Goal: Information Seeking & Learning: Understand process/instructions

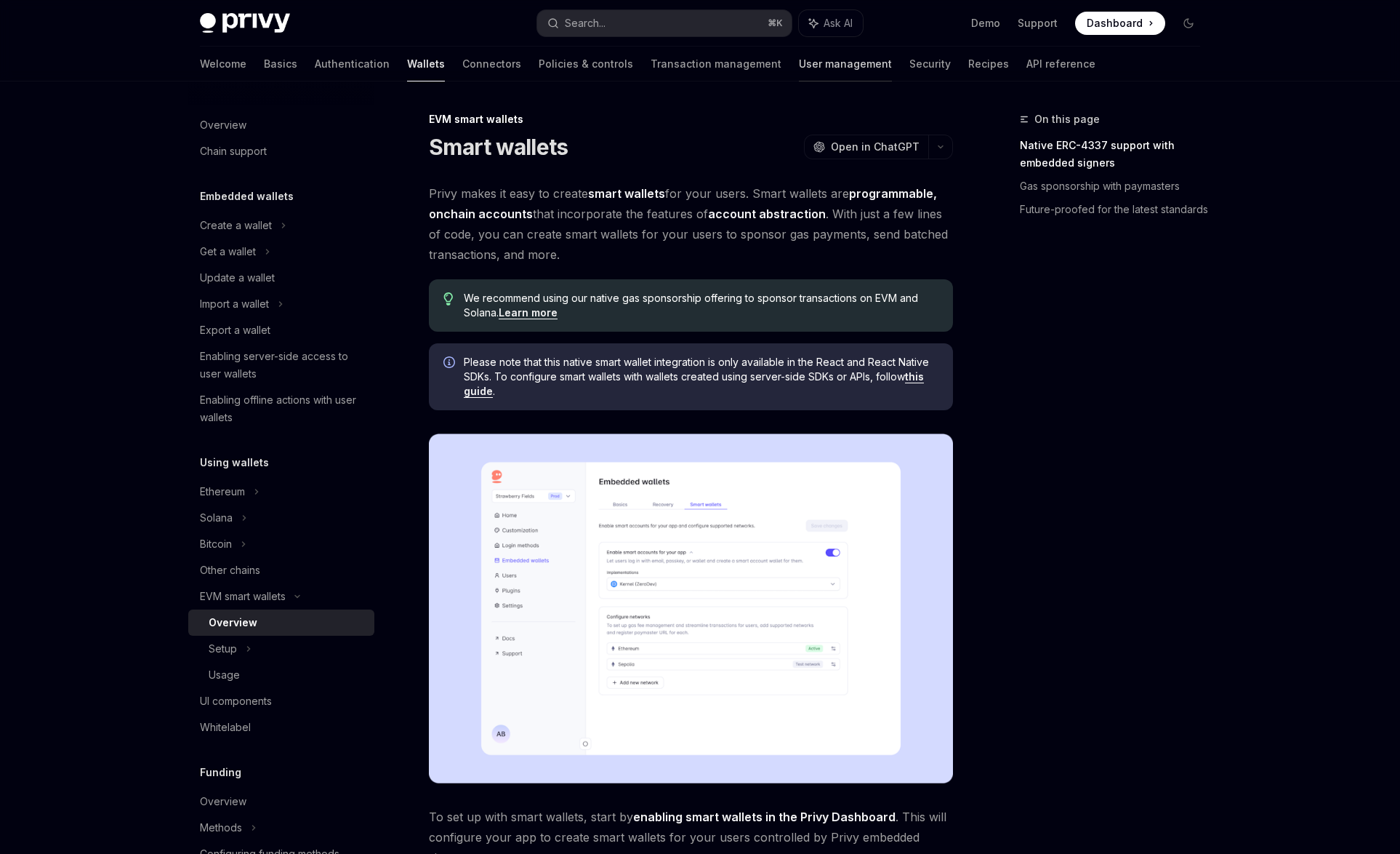
click at [799, 60] on link "User management" at bounding box center [846, 64] width 93 height 35
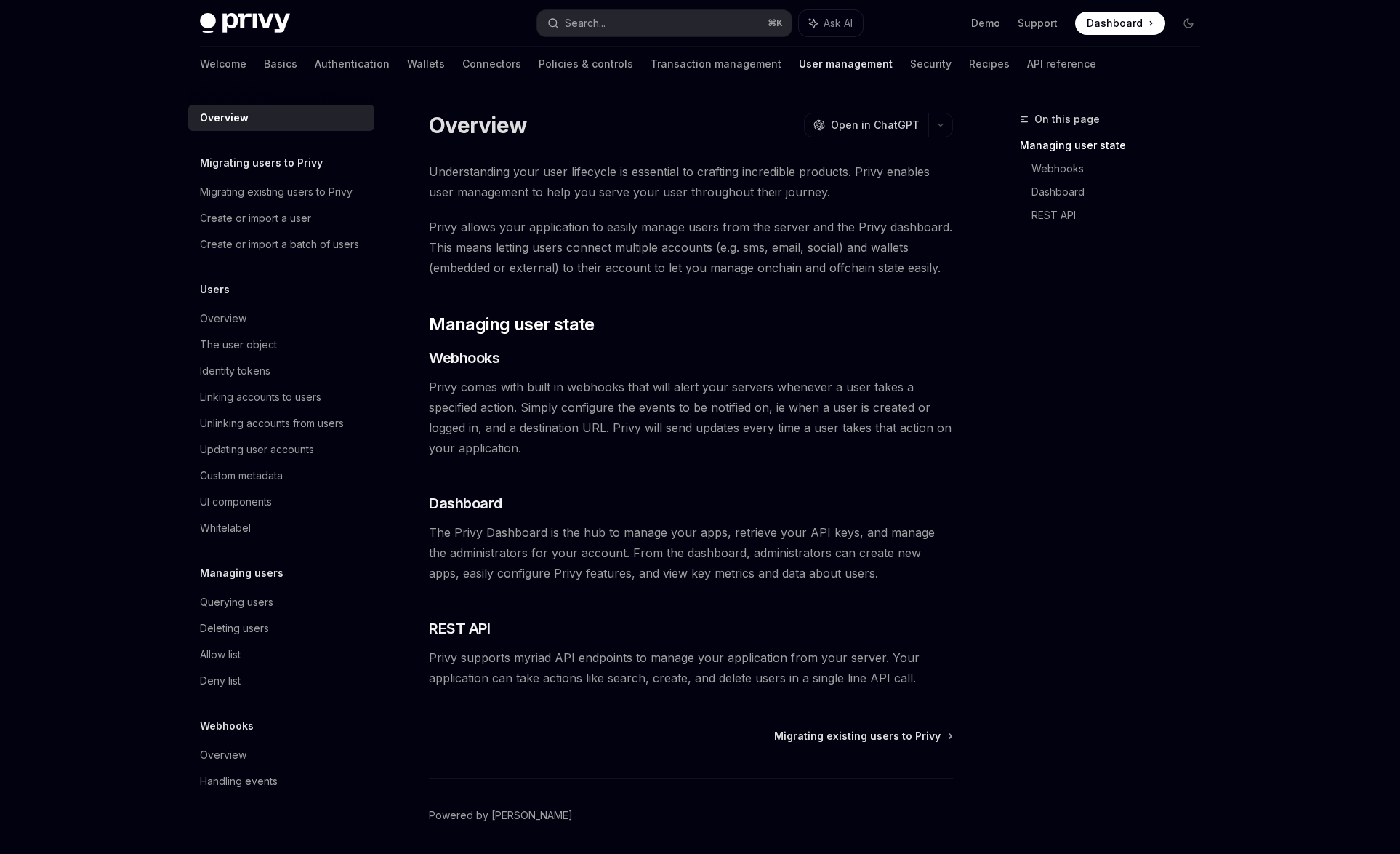
click at [269, 14] on img at bounding box center [245, 23] width 90 height 20
click at [264, 66] on link "Basics" at bounding box center [280, 64] width 33 height 35
click at [264, 67] on link "Basics" at bounding box center [280, 64] width 33 height 35
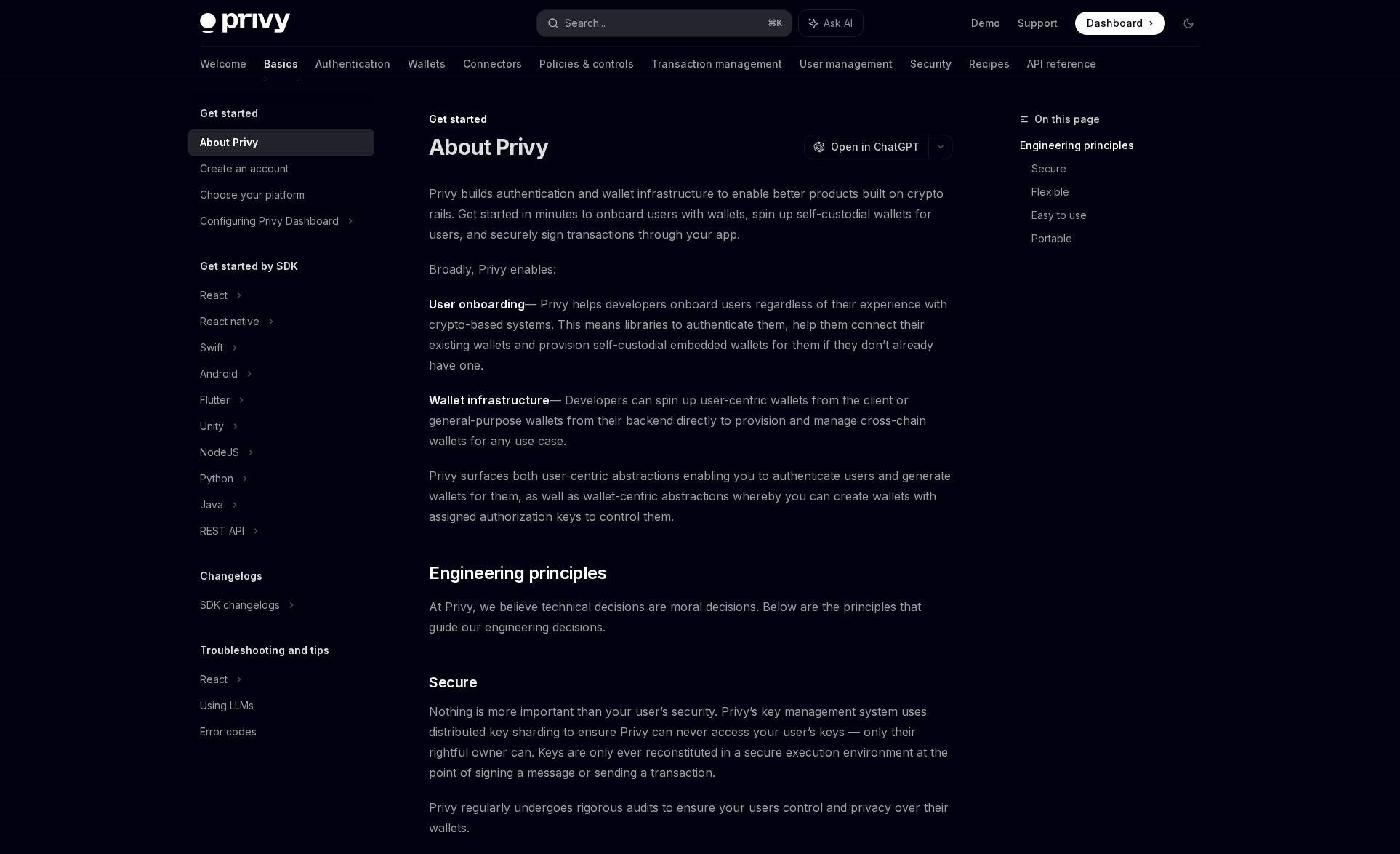
click at [232, 20] on img at bounding box center [245, 23] width 90 height 20
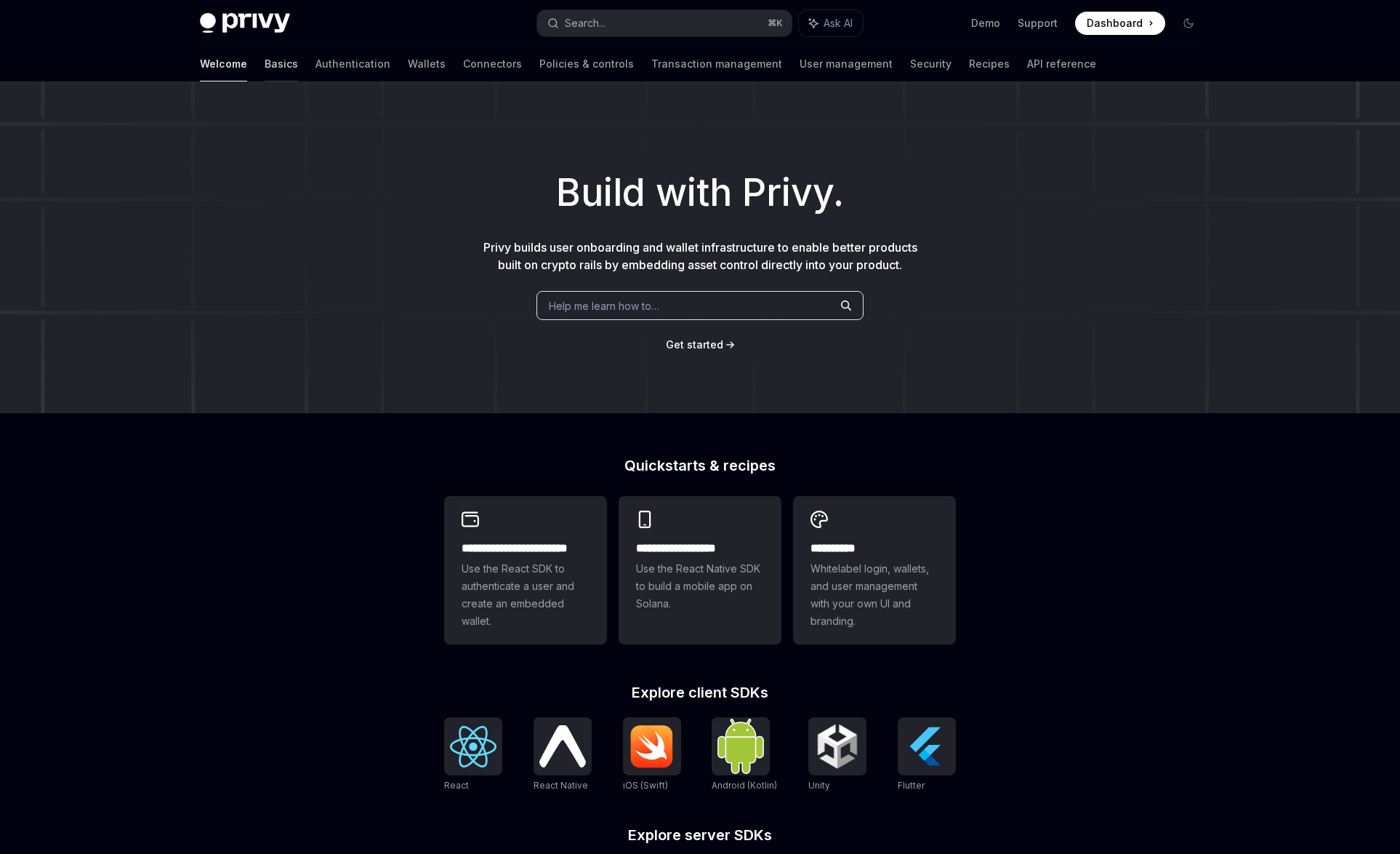
click at [265, 67] on link "Basics" at bounding box center [281, 64] width 33 height 35
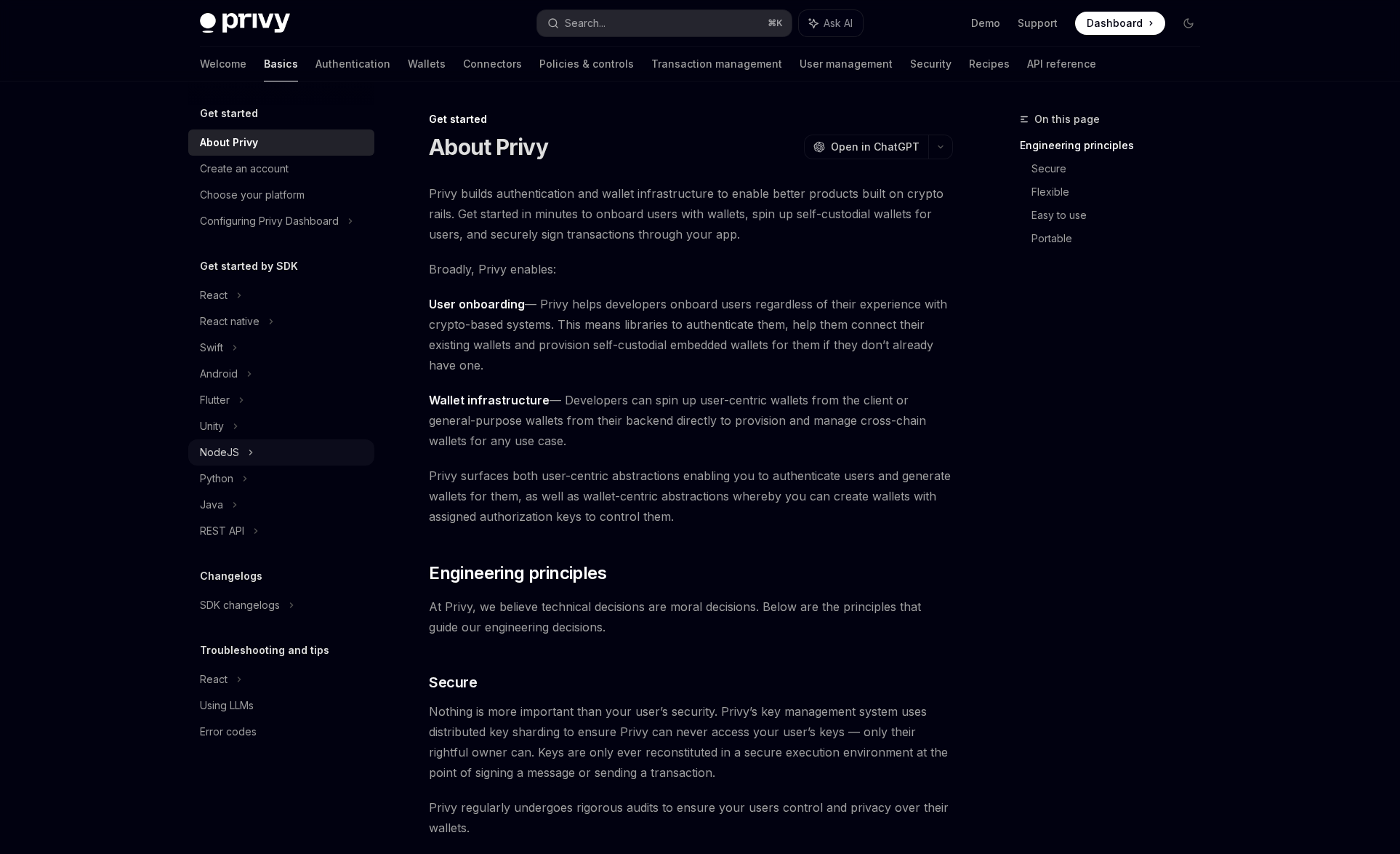
click at [207, 454] on div "NodeJS" at bounding box center [219, 452] width 39 height 17
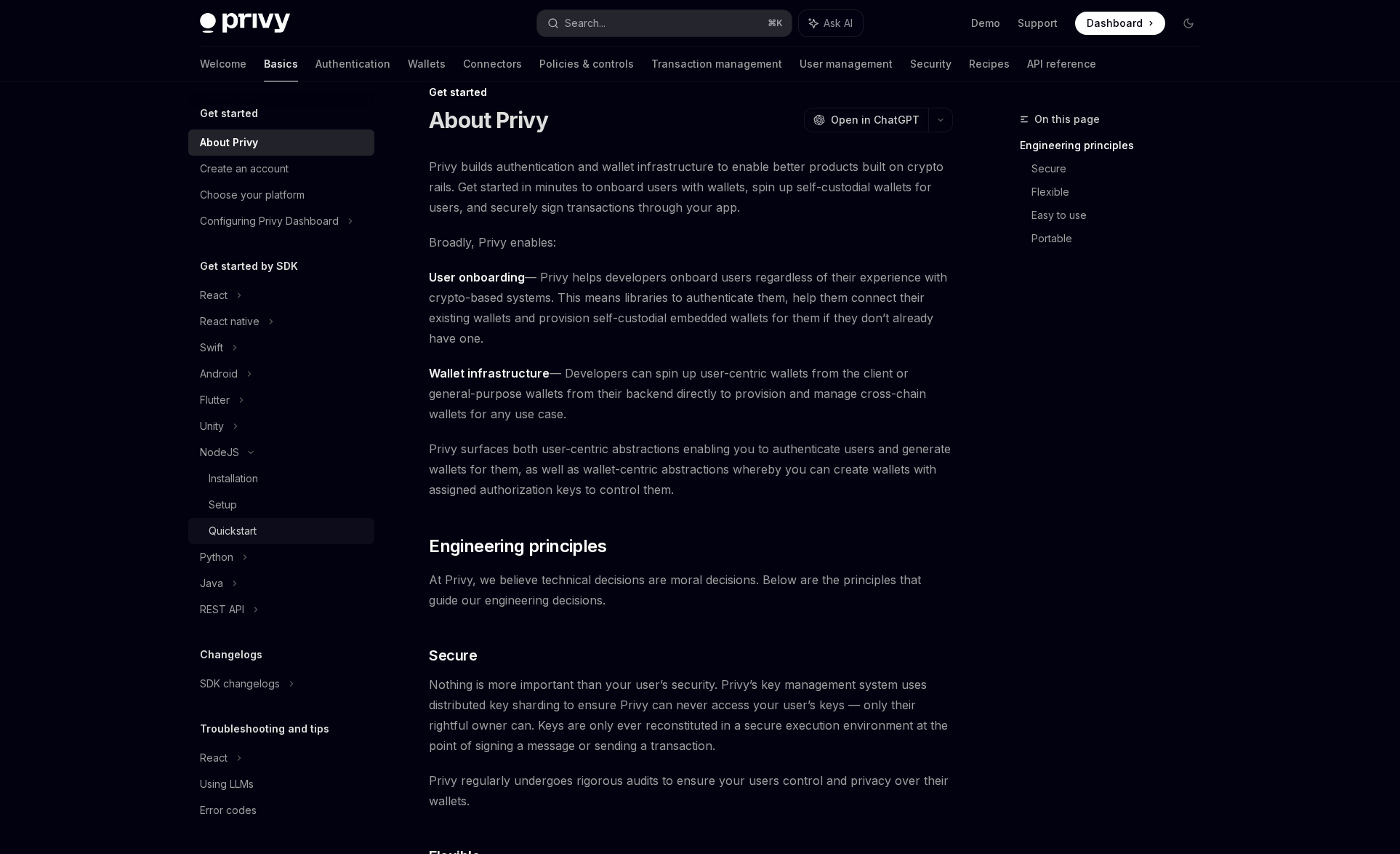
scroll to position [31, 0]
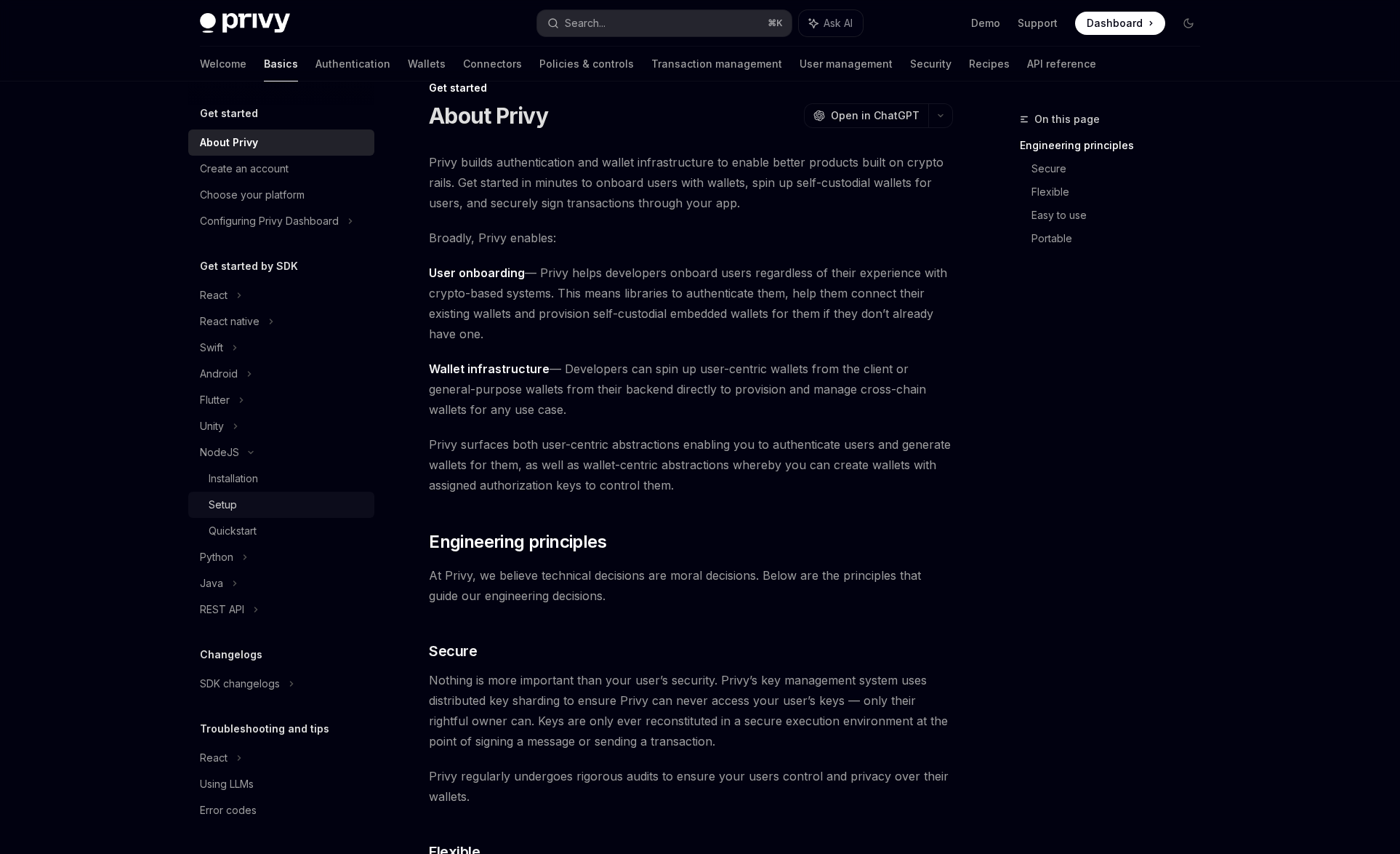
click at [248, 508] on div "Setup" at bounding box center [286, 505] width 157 height 17
click at [247, 510] on div "Setup" at bounding box center [286, 505] width 157 height 17
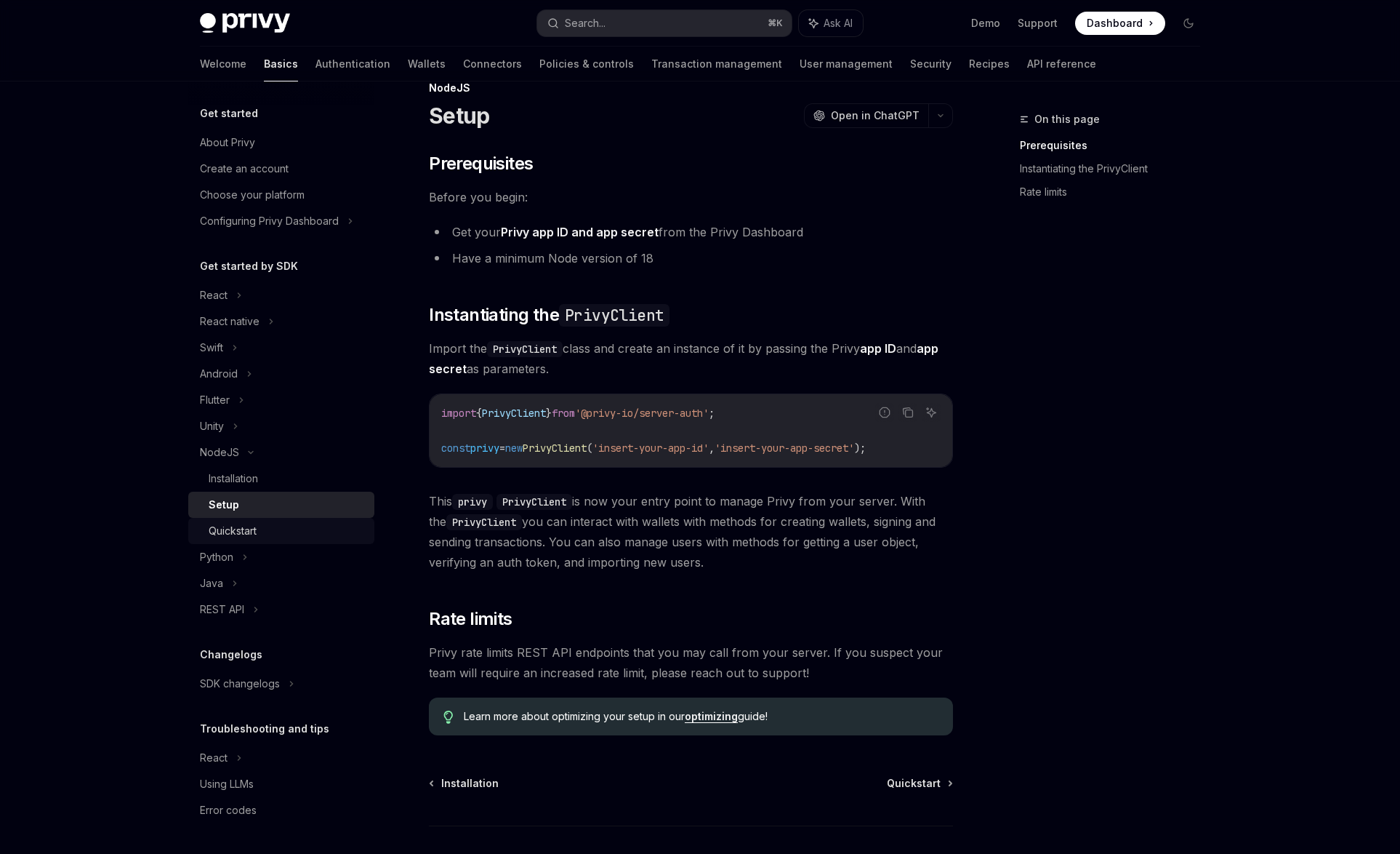
click at [247, 523] on div "Quickstart" at bounding box center [232, 531] width 48 height 17
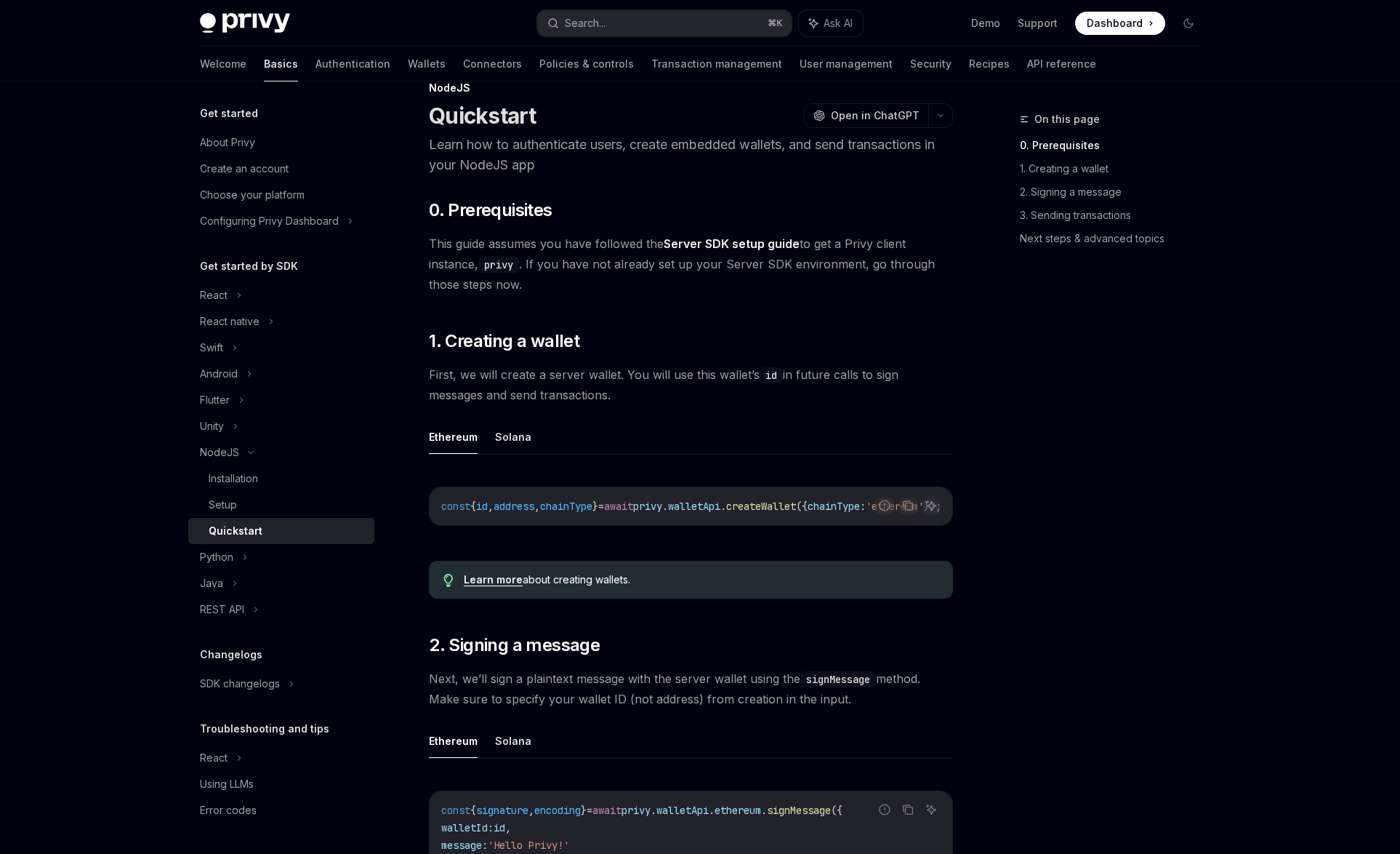
click at [243, 523] on div "Quickstart" at bounding box center [235, 531] width 54 height 17
click at [254, 484] on div "Installation" at bounding box center [233, 478] width 49 height 17
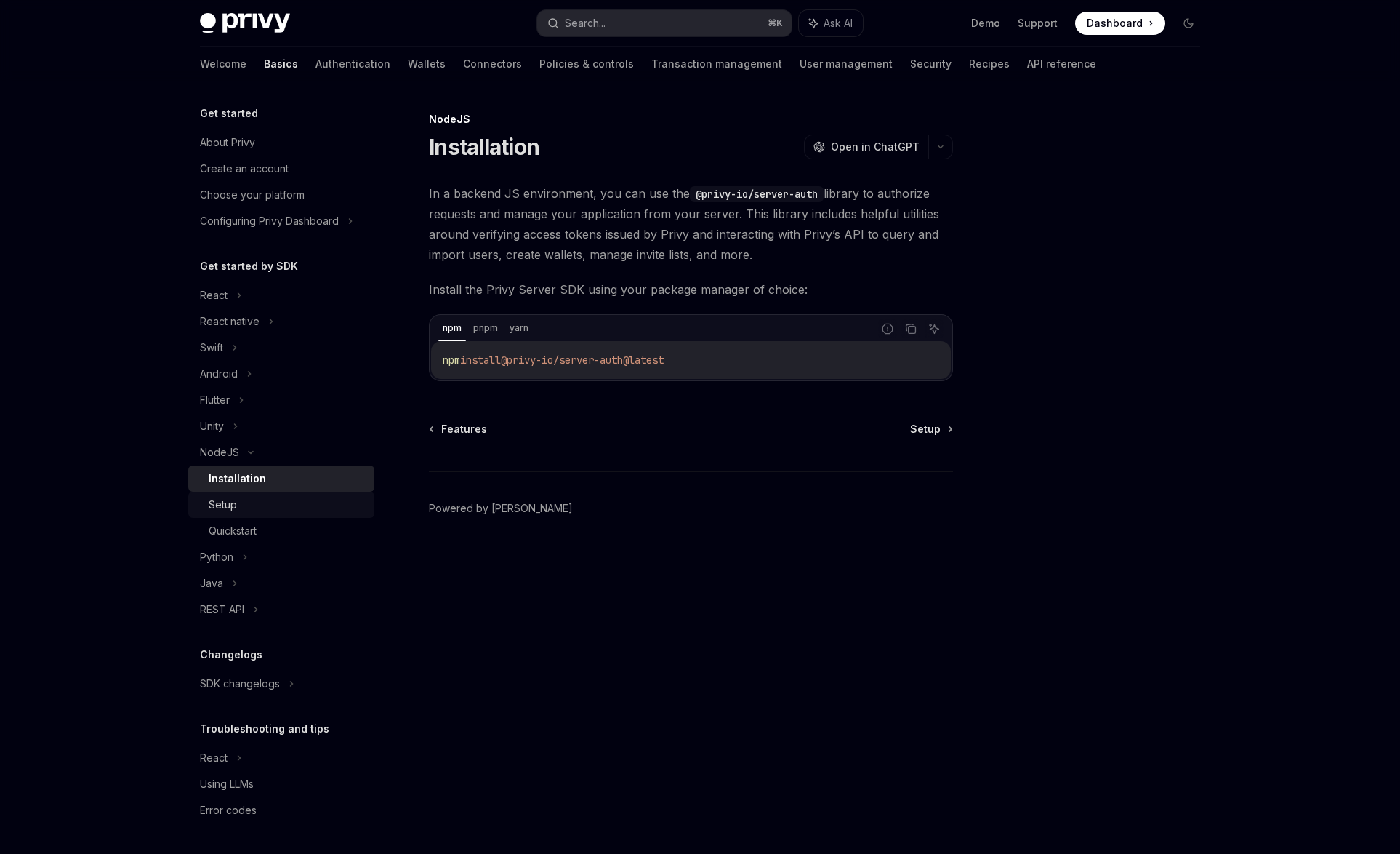
click at [254, 499] on div "Setup" at bounding box center [286, 505] width 157 height 17
type textarea "*"
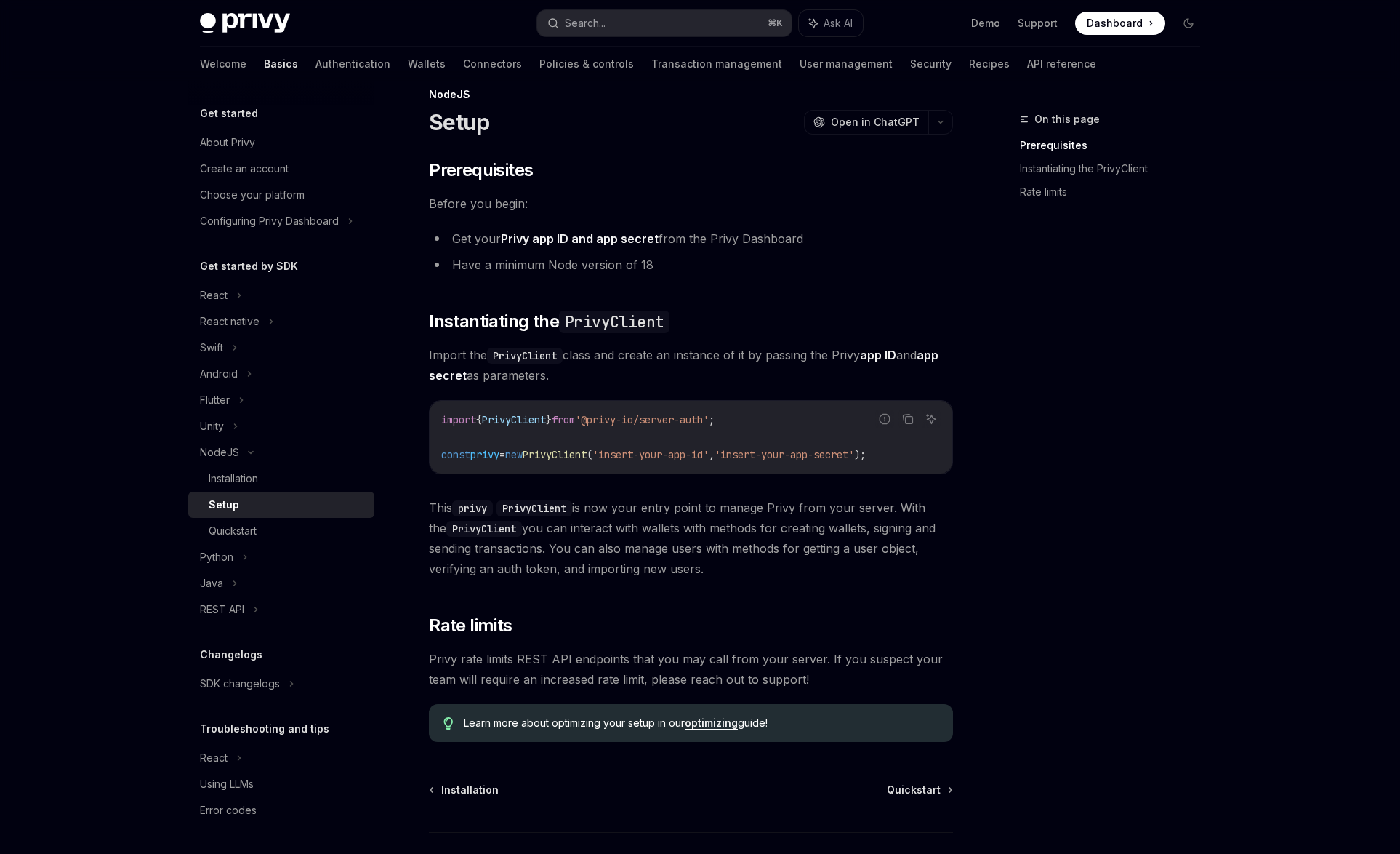
scroll to position [22, 0]
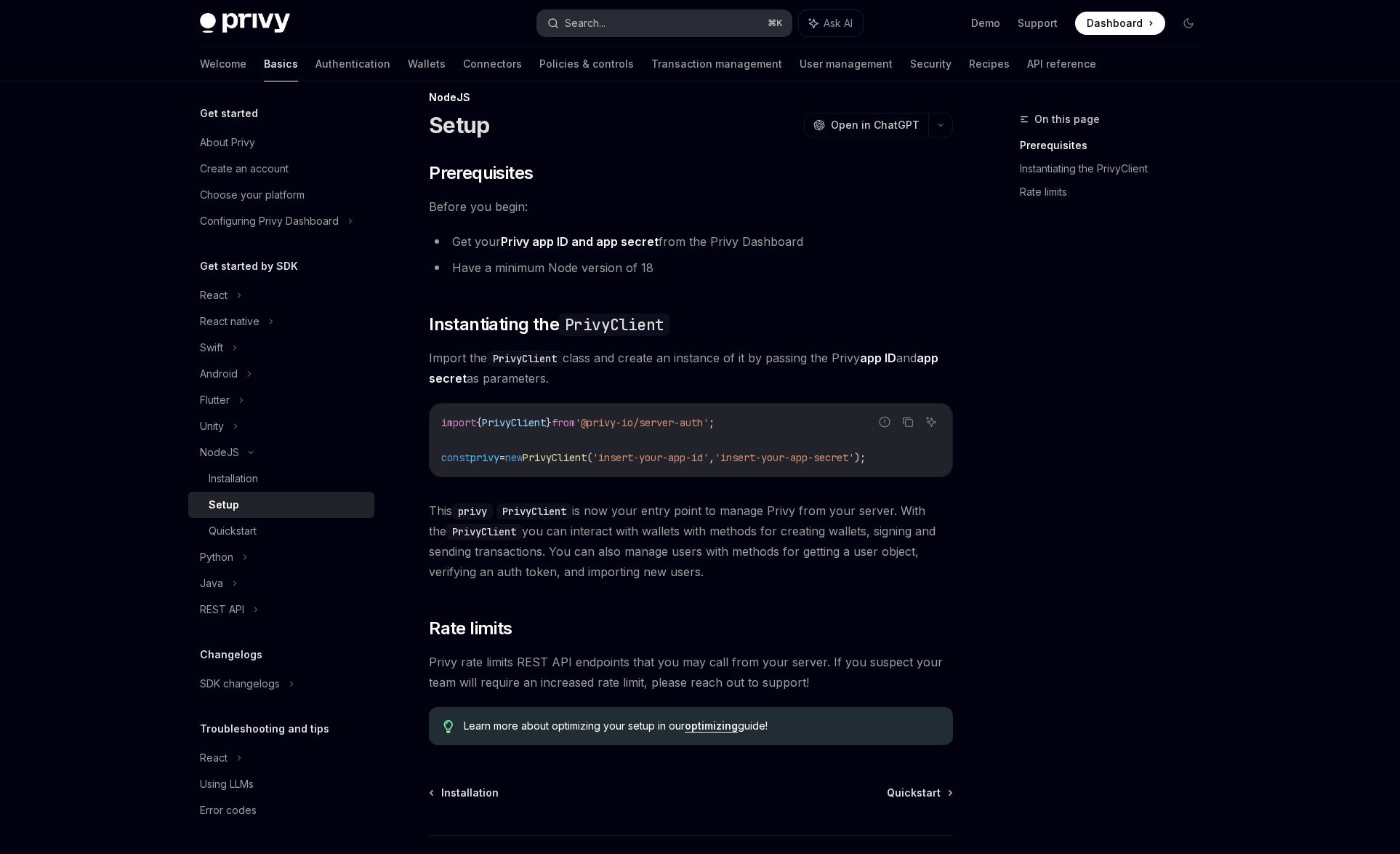
click at [642, 13] on button "Search... ⌘ K" at bounding box center [664, 24] width 254 height 27
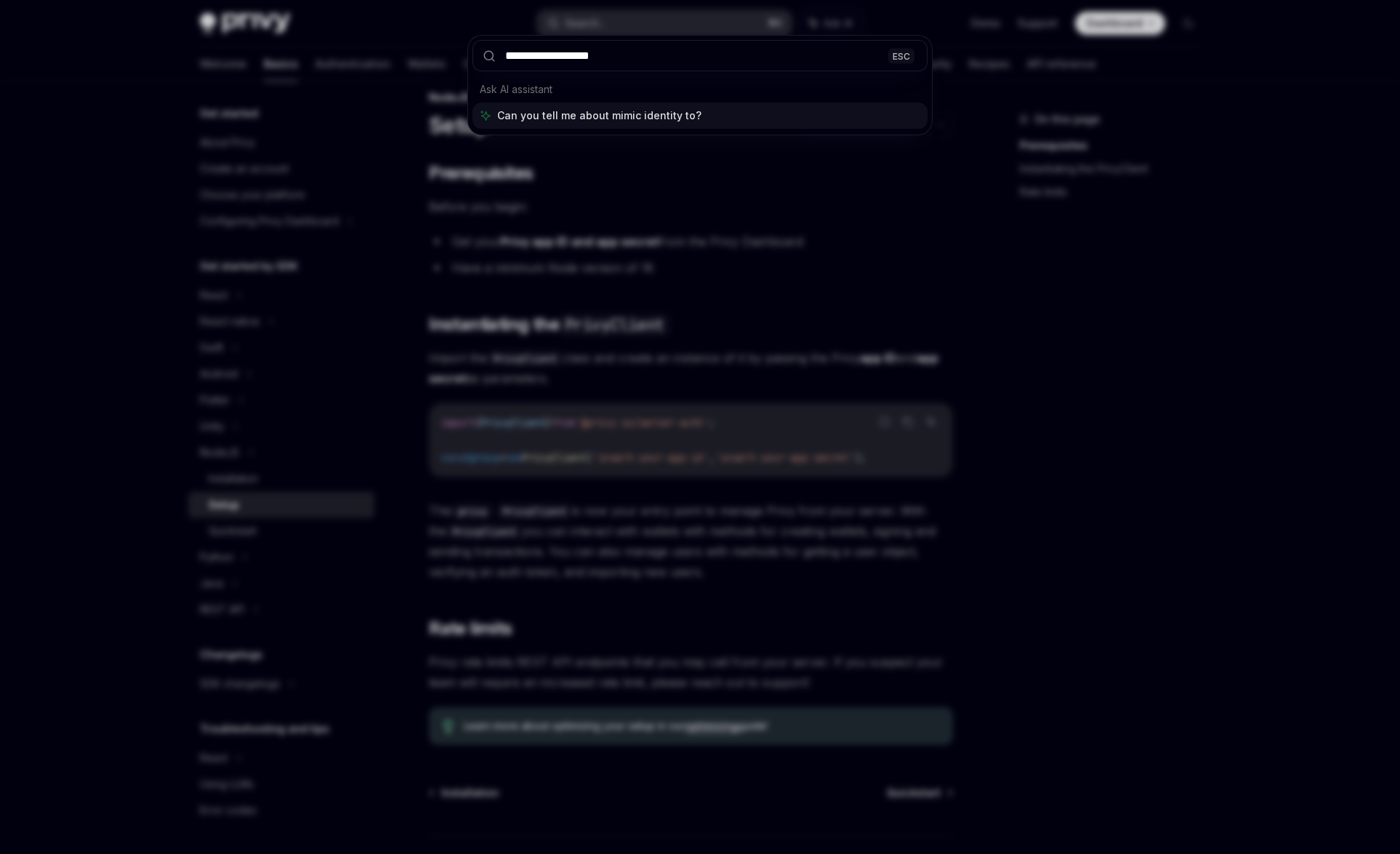
type input "**********"
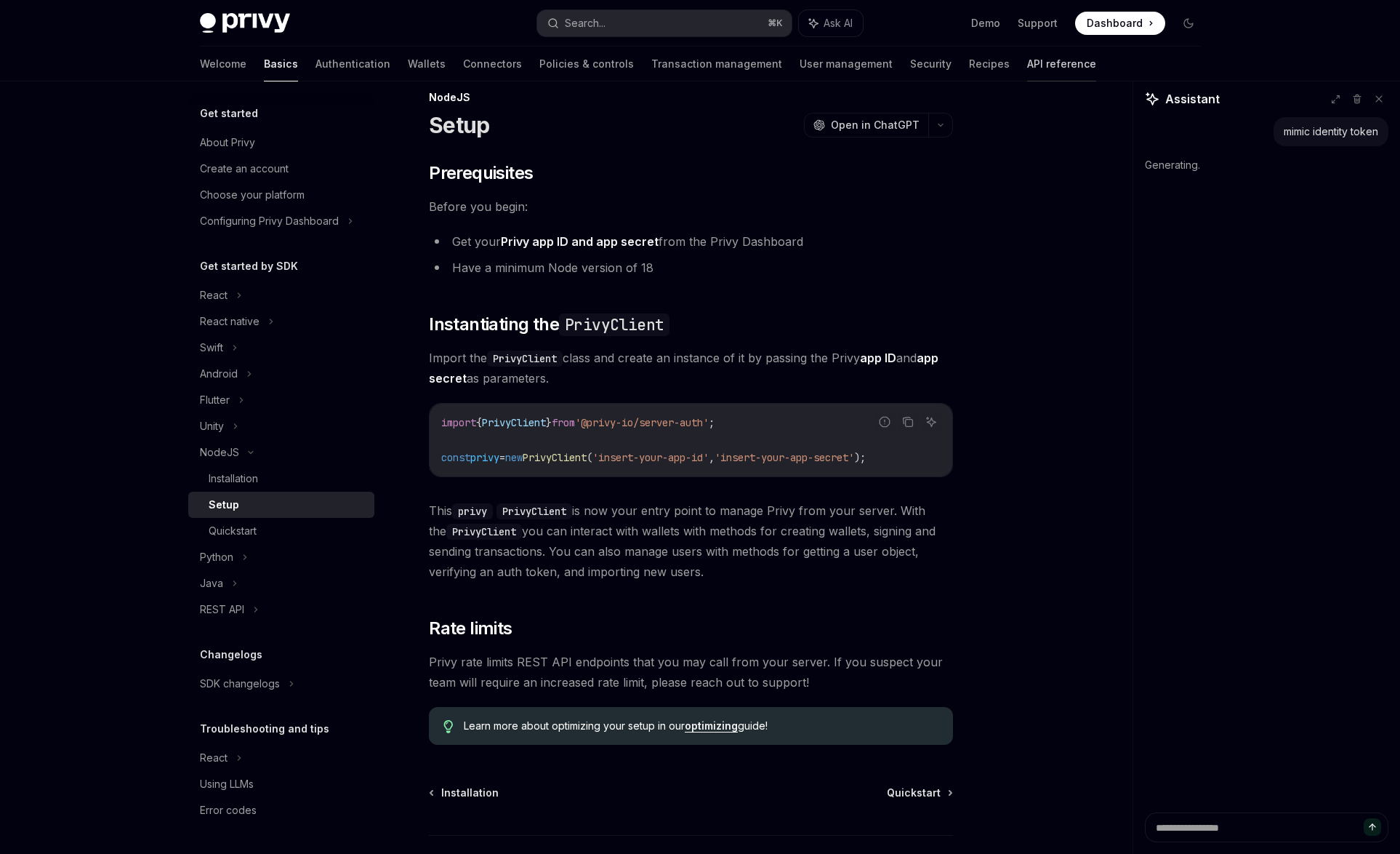
click at [1027, 60] on link "API reference" at bounding box center [1061, 64] width 69 height 35
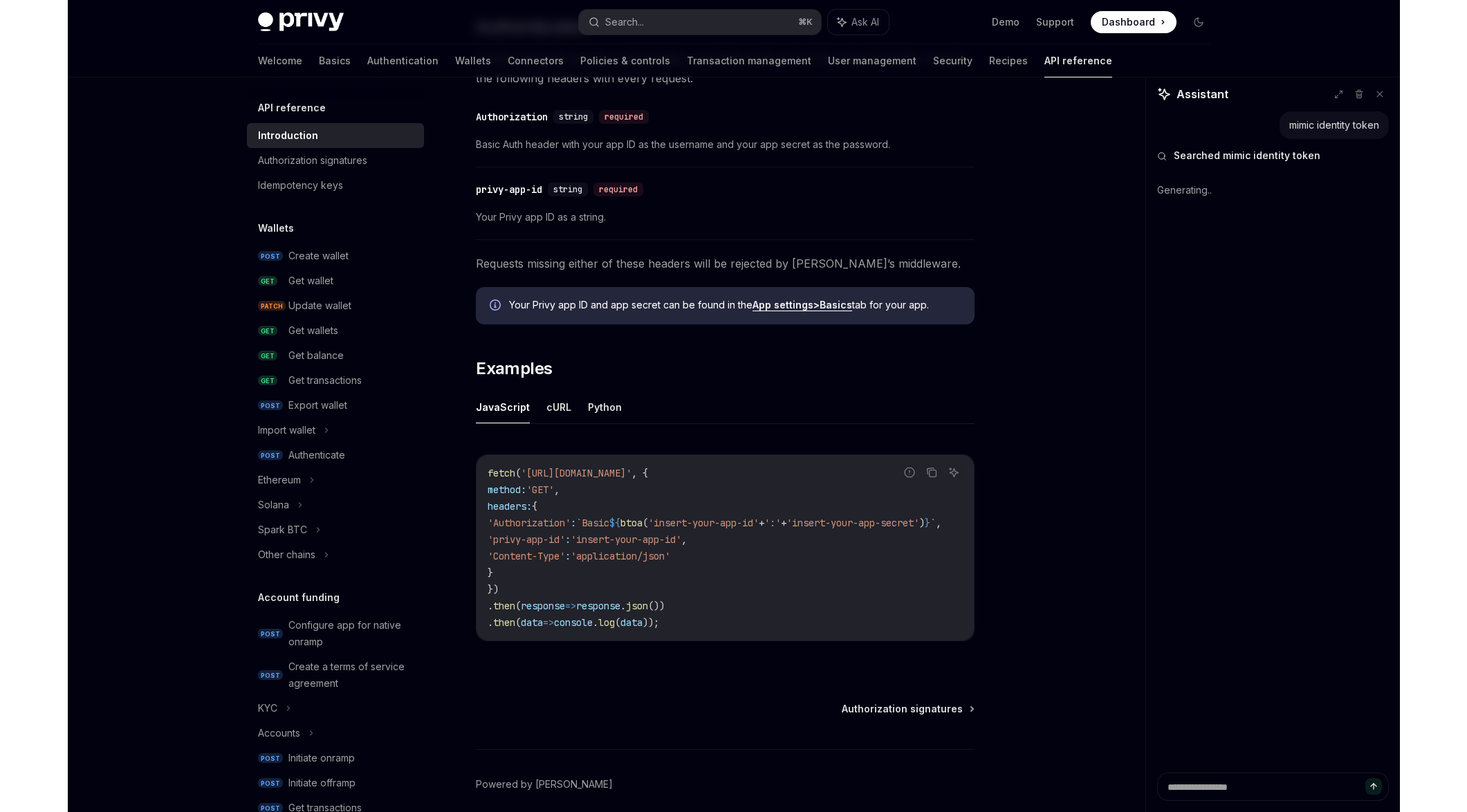
scroll to position [654, 0]
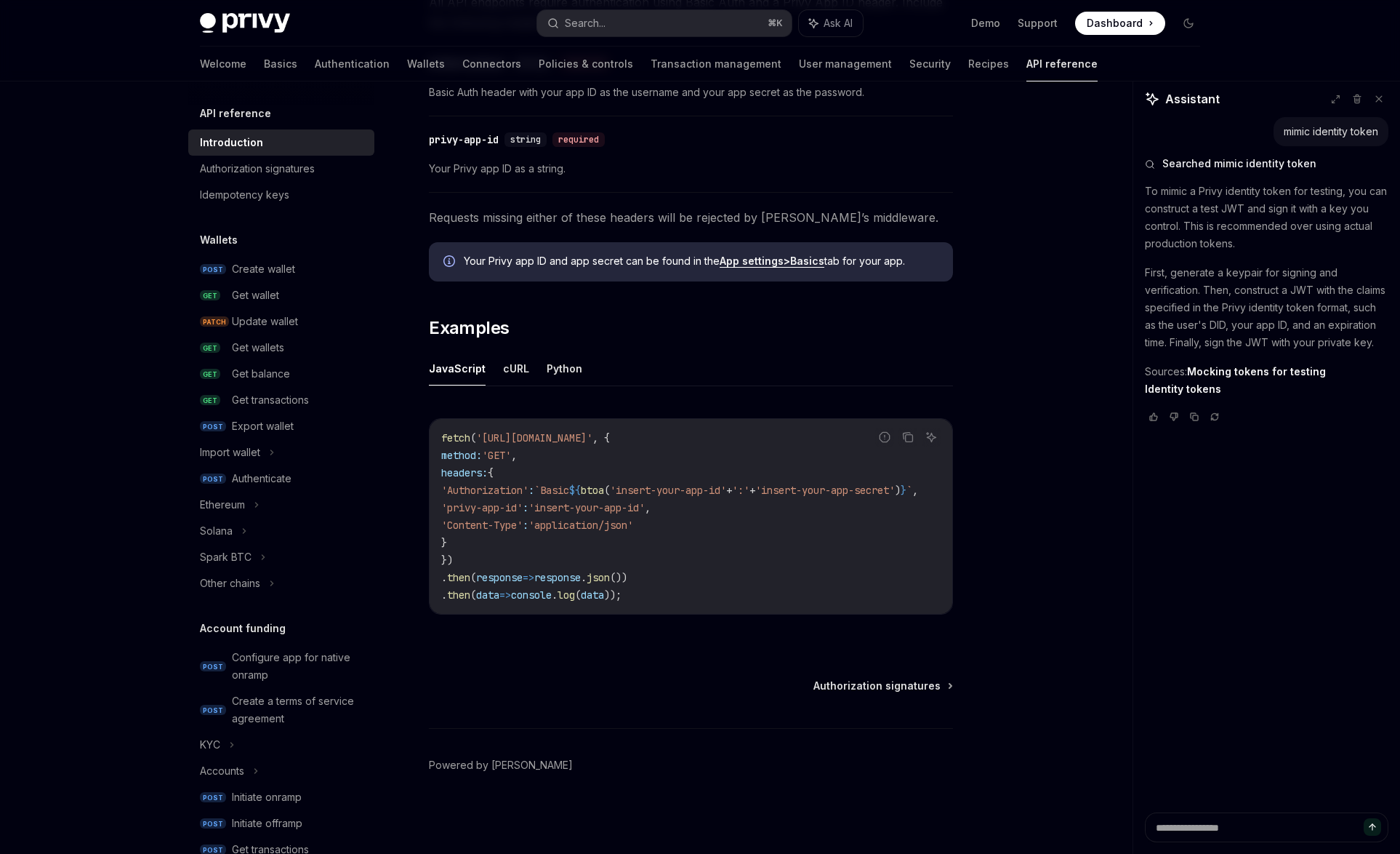
type textarea "*"
